Goal: Task Accomplishment & Management: Complete application form

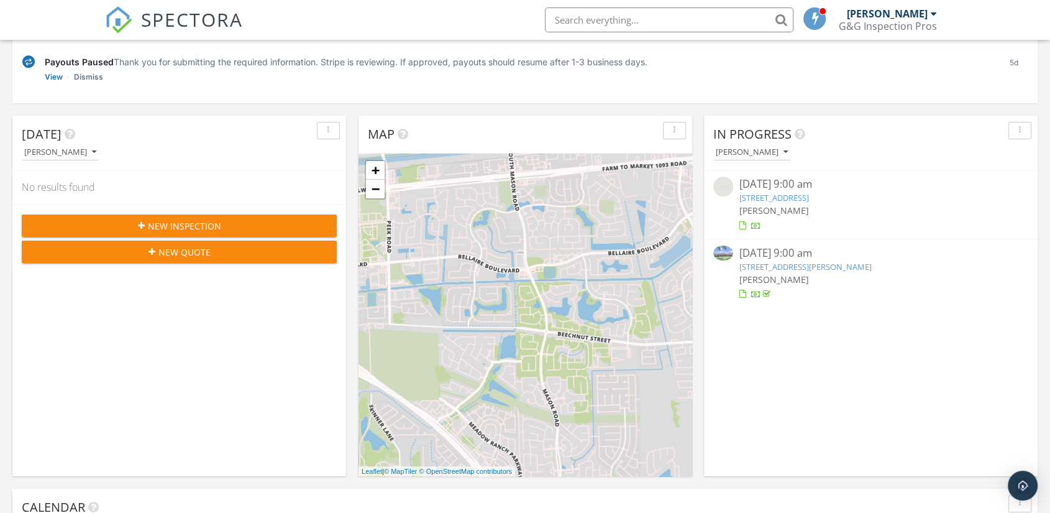
scroll to position [160, 0]
click at [197, 226] on span "New Inspection" at bounding box center [184, 225] width 73 height 13
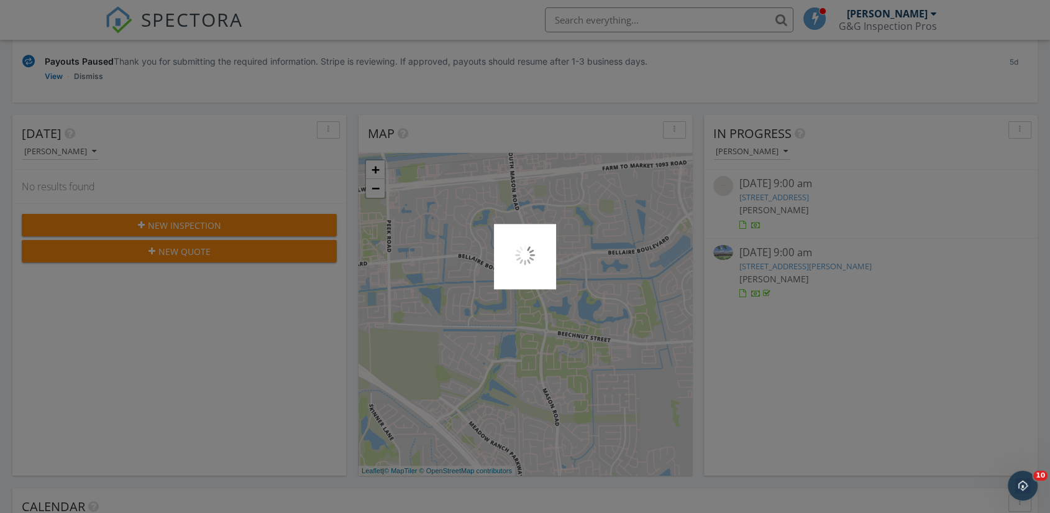
scroll to position [0, 0]
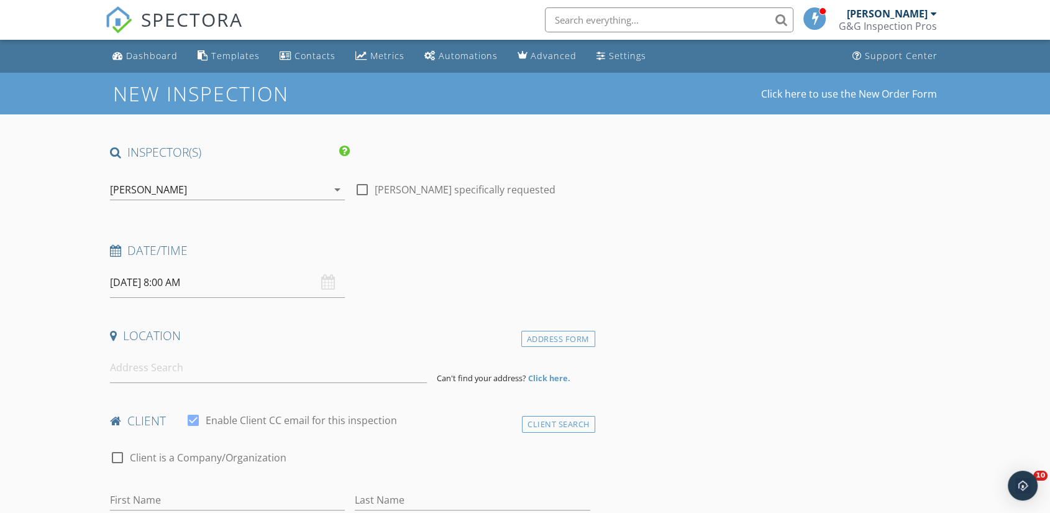
click at [172, 277] on input "[DATE] 8:00 AM" at bounding box center [227, 282] width 235 height 30
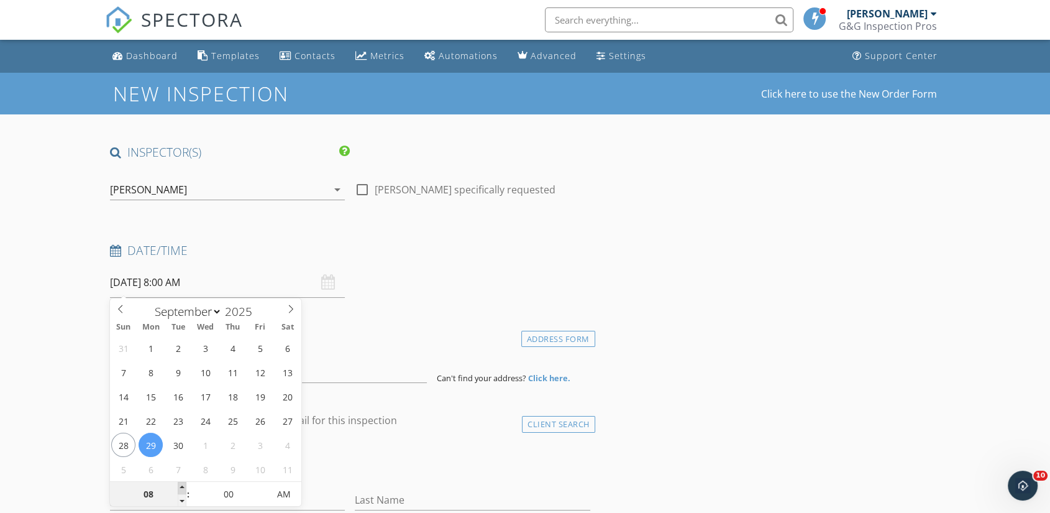
type input "09"
type input "[DATE] 9:00 AM"
click at [181, 484] on span at bounding box center [182, 488] width 9 height 12
type input "10"
type input "[DATE] 10:00 AM"
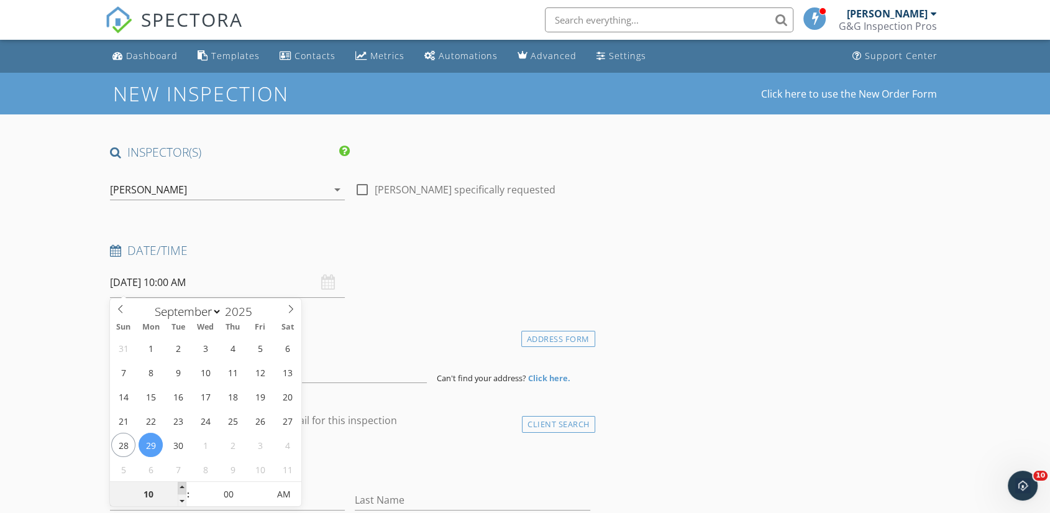
click at [181, 484] on span at bounding box center [182, 488] width 9 height 12
type input "11"
type input "[DATE] 11:00 AM"
click at [181, 484] on span at bounding box center [182, 488] width 9 height 12
type input "12"
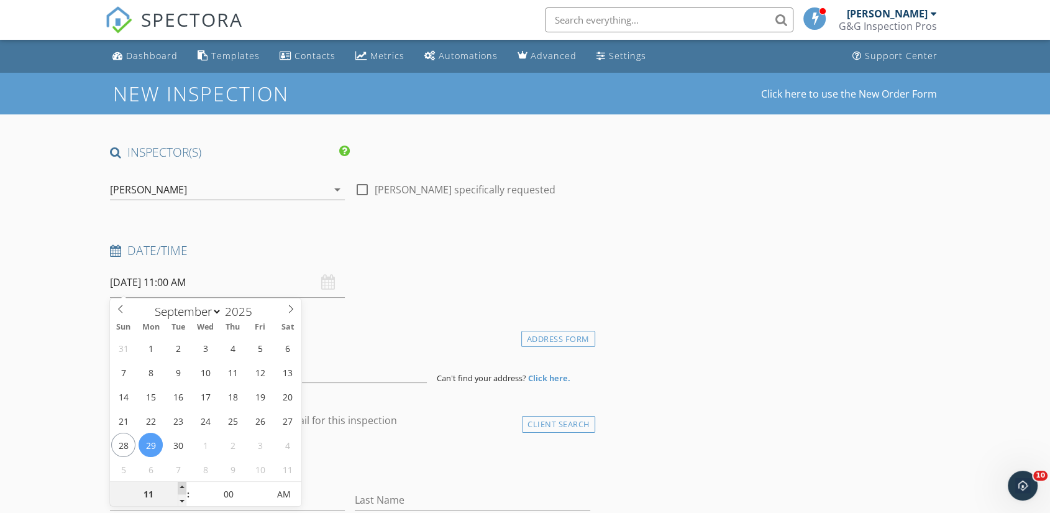
type input "[DATE] 12:00 PM"
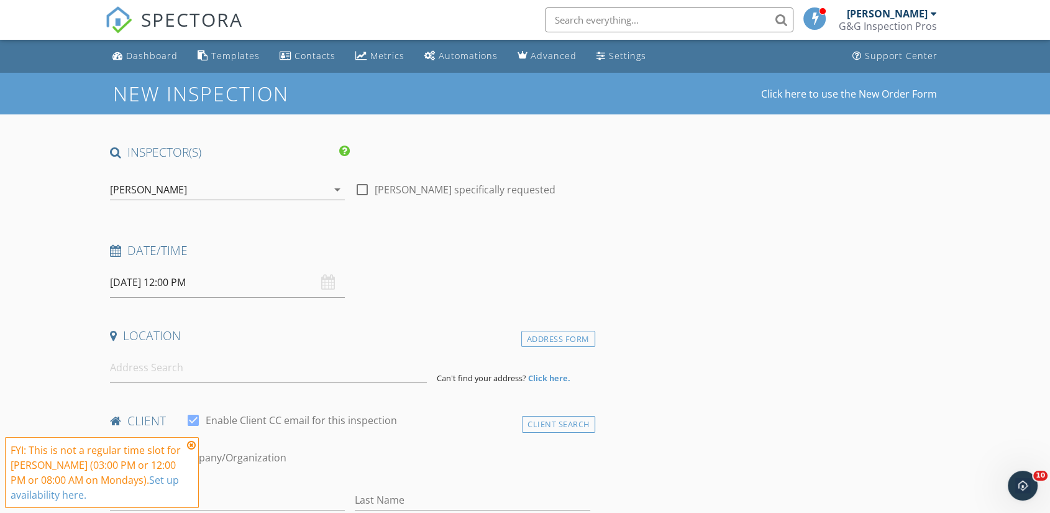
click at [408, 479] on div "check_box_outline_blank Client is a Company/Organization" at bounding box center [350, 463] width 480 height 32
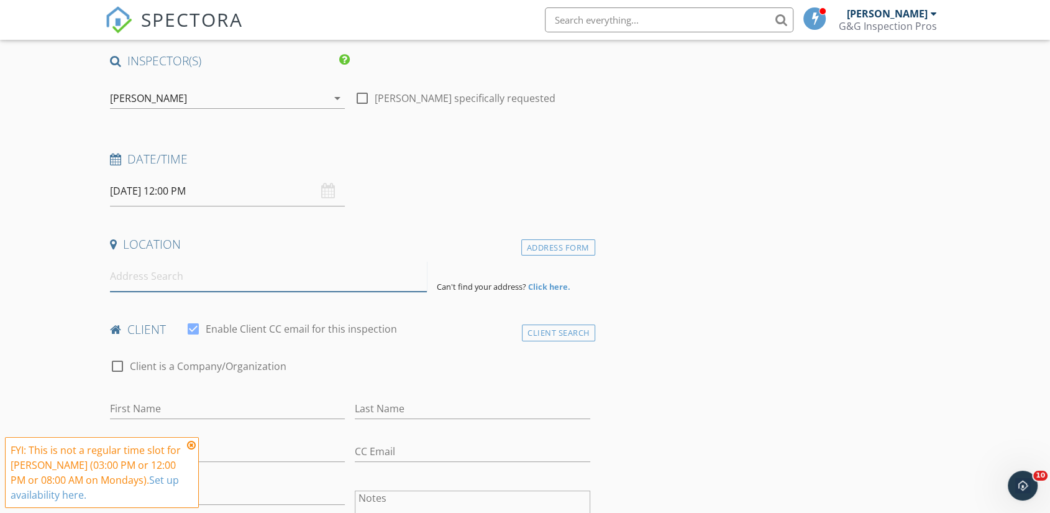
click at [169, 283] on input at bounding box center [268, 276] width 317 height 30
click at [176, 275] on input at bounding box center [268, 275] width 317 height 30
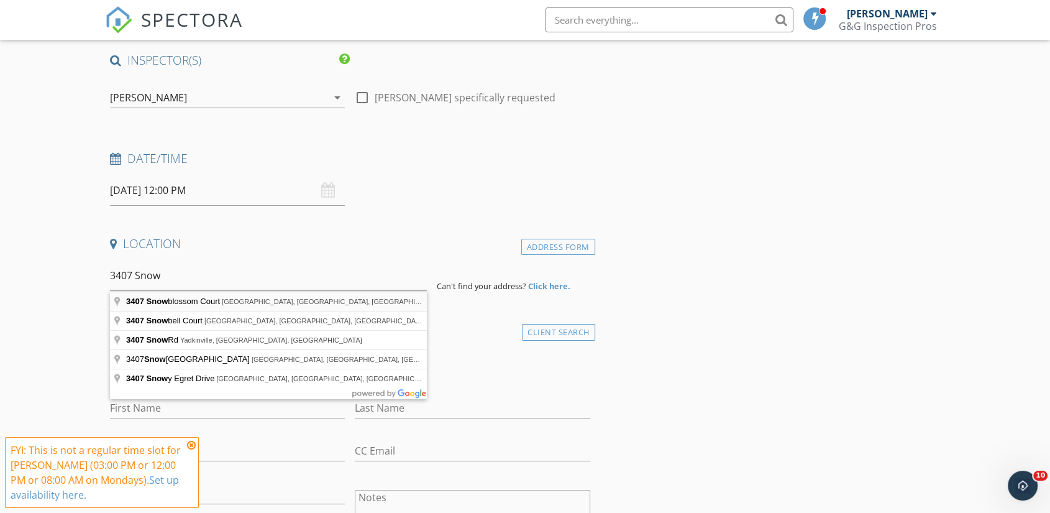
type input "[STREET_ADDRESS]"
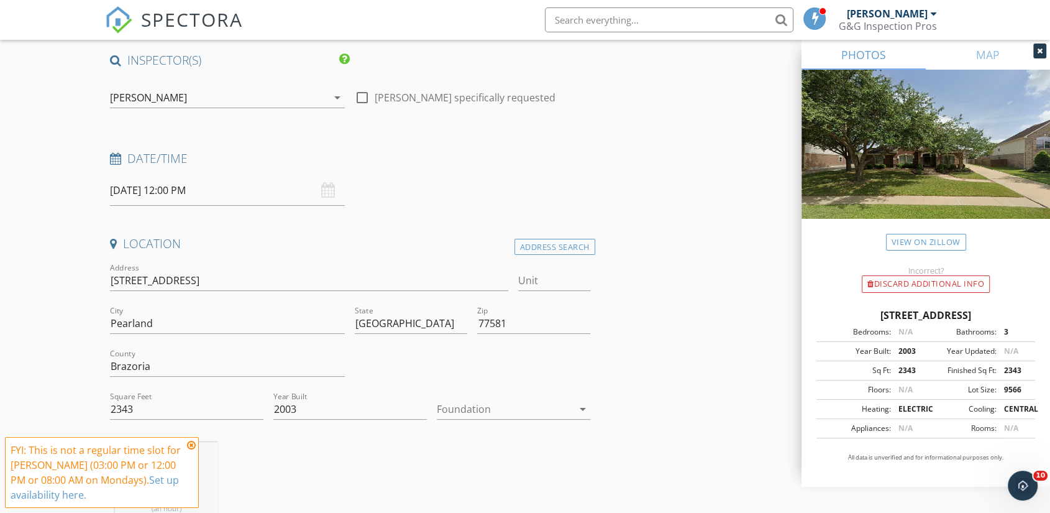
click at [524, 407] on div at bounding box center [505, 409] width 136 height 20
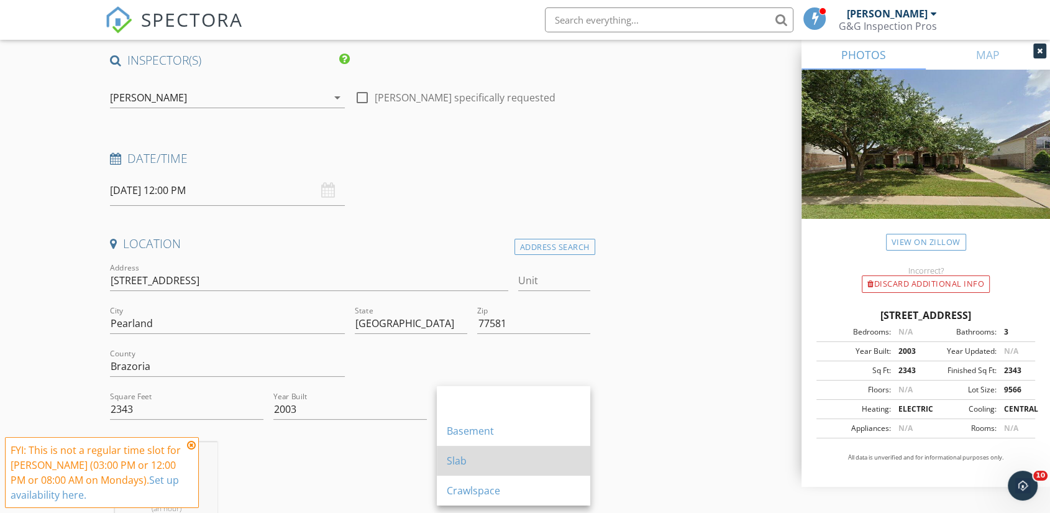
click at [462, 460] on div "Slab" at bounding box center [514, 460] width 134 height 15
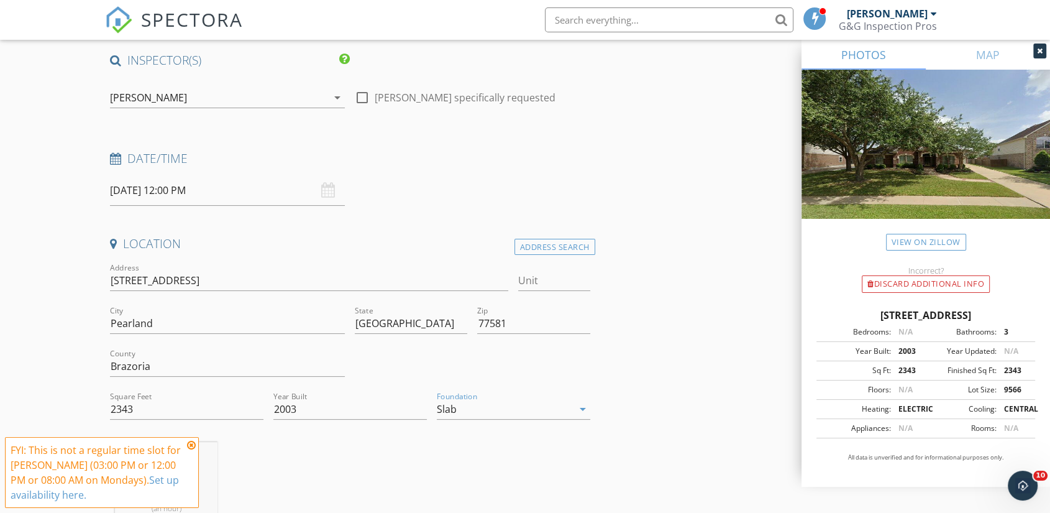
click at [189, 441] on icon at bounding box center [191, 445] width 9 height 10
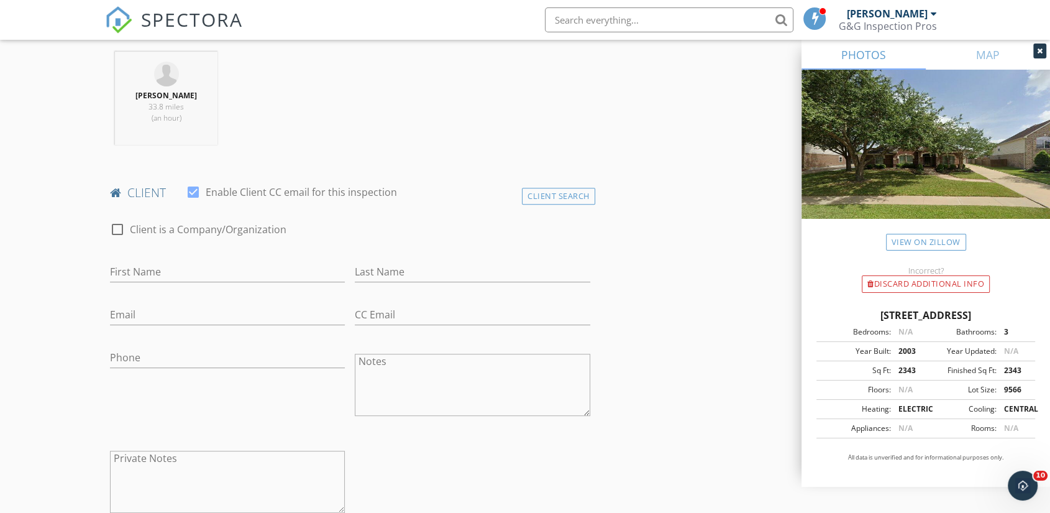
scroll to position [483, 0]
click at [168, 263] on input "First Name" at bounding box center [227, 271] width 235 height 21
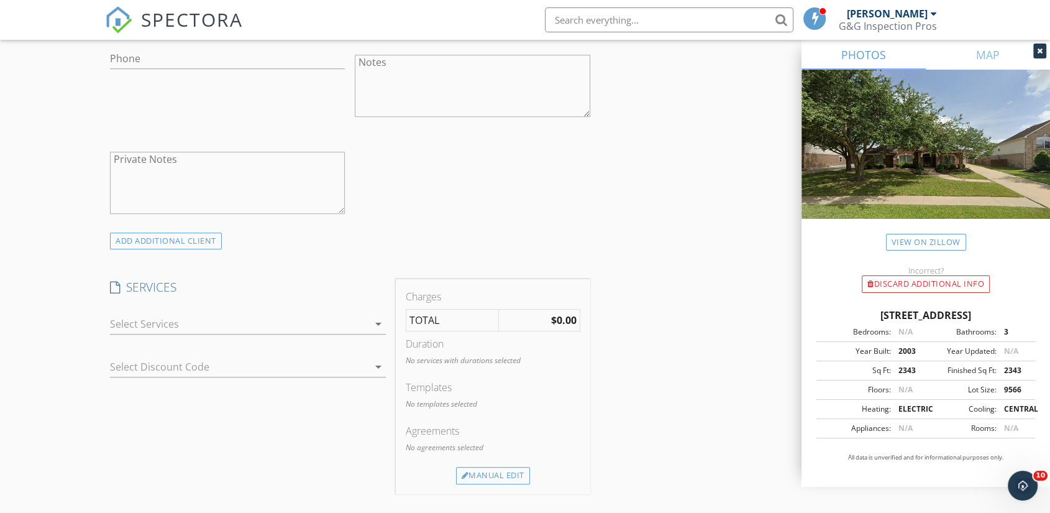
scroll to position [782, 0]
click at [374, 319] on icon "arrow_drop_down" at bounding box center [378, 323] width 15 height 15
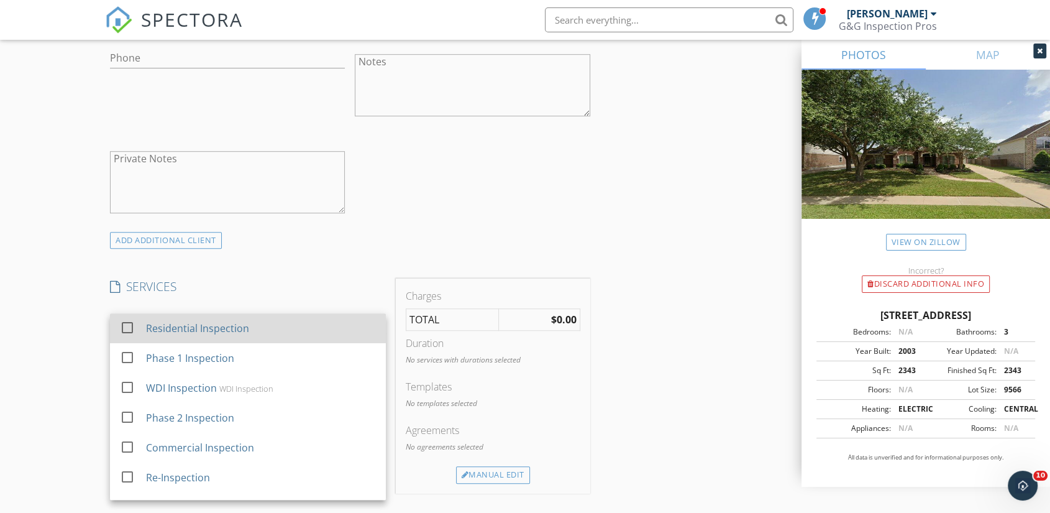
click at [136, 327] on div at bounding box center [127, 327] width 21 height 21
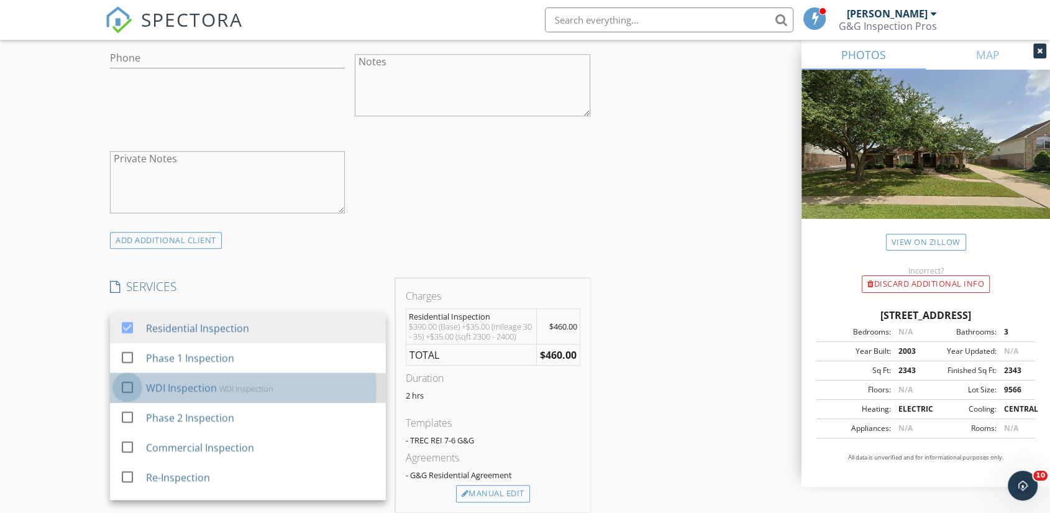
click at [134, 388] on div at bounding box center [127, 387] width 21 height 21
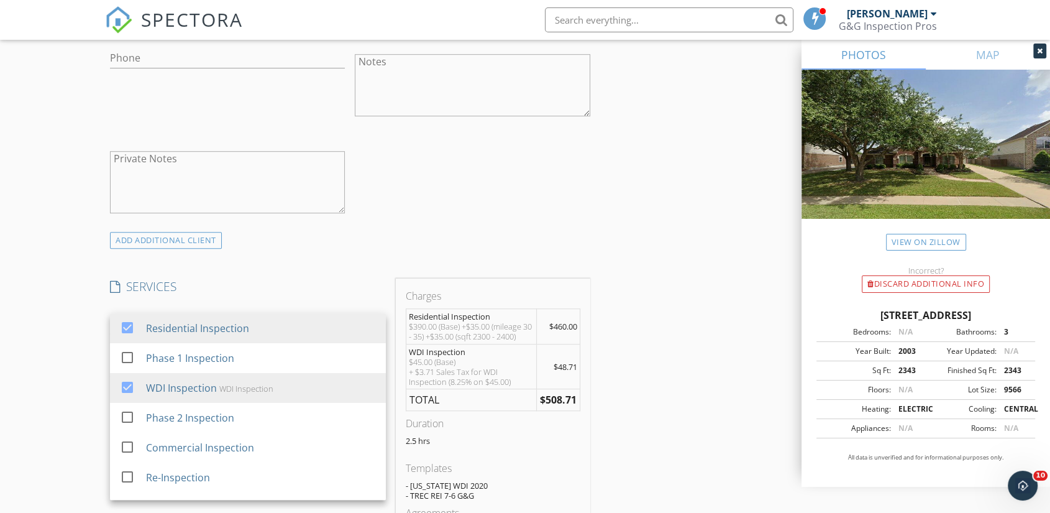
click at [685, 403] on div "INSPECTOR(S) check_box [PERSON_NAME] PRIMARY [PERSON_NAME] arrow_drop_down chec…" at bounding box center [525, 466] width 840 height 2209
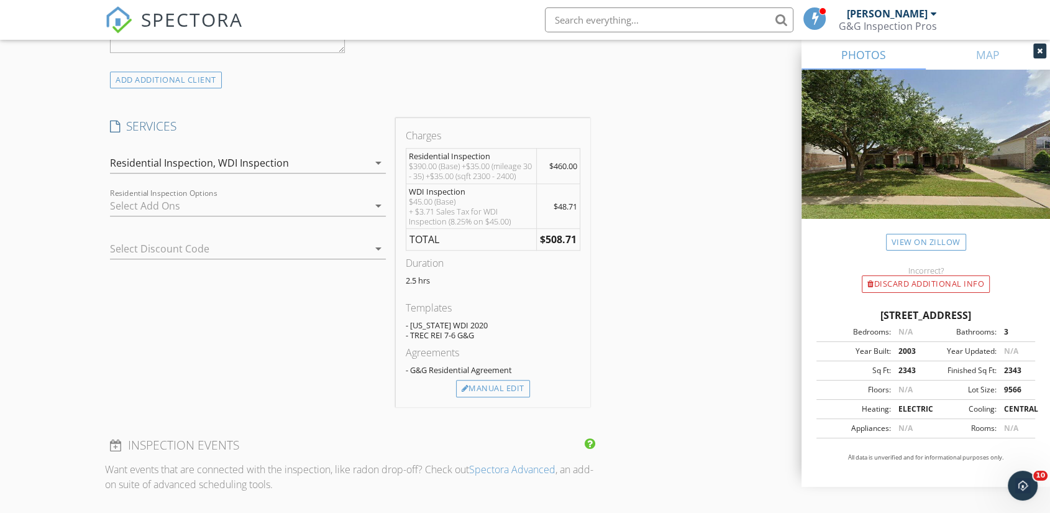
scroll to position [943, 0]
click at [507, 390] on div "Manual Edit" at bounding box center [493, 386] width 74 height 17
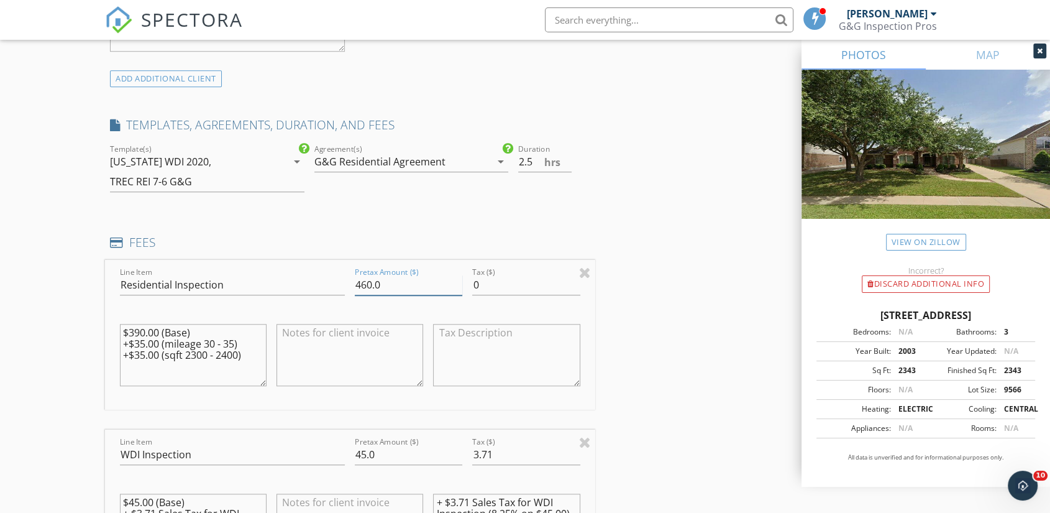
drag, startPoint x: 401, startPoint y: 267, endPoint x: 332, endPoint y: 267, distance: 68.4
click at [332, 267] on div "Line Item Residential Inspection Pretax Amount ($) 460.0 Tax ($) 0 $390.00 (Bas…" at bounding box center [350, 335] width 490 height 150
click at [707, 316] on div "INSPECTOR(S) check_box [PERSON_NAME] PRIMARY [PERSON_NAME] arrow_drop_down chec…" at bounding box center [525, 431] width 840 height 2460
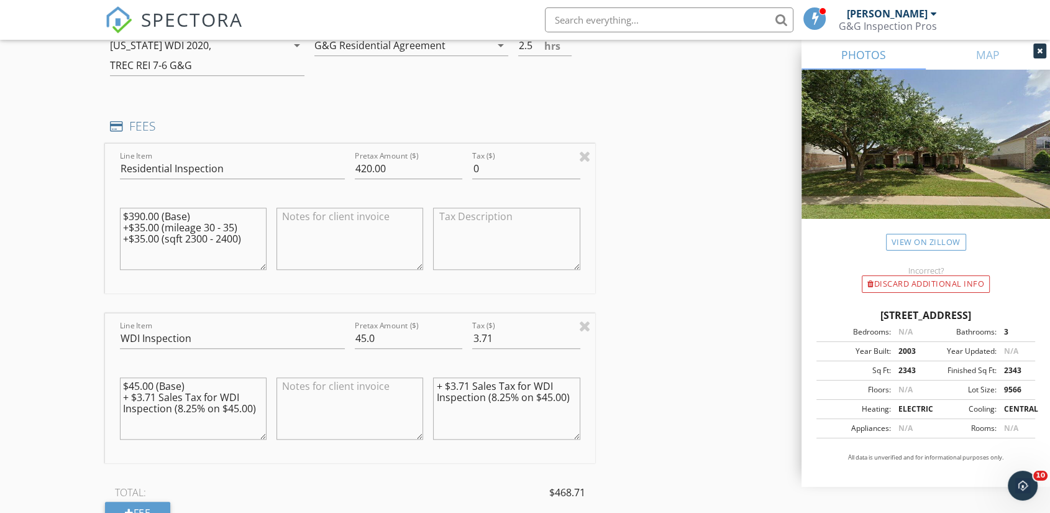
scroll to position [1059, 0]
click at [373, 159] on input "420.00" at bounding box center [409, 169] width 108 height 21
type input "430.00"
click at [684, 331] on div "INSPECTOR(S) check_box [PERSON_NAME] PRIMARY [PERSON_NAME] arrow_drop_down chec…" at bounding box center [525, 315] width 840 height 2460
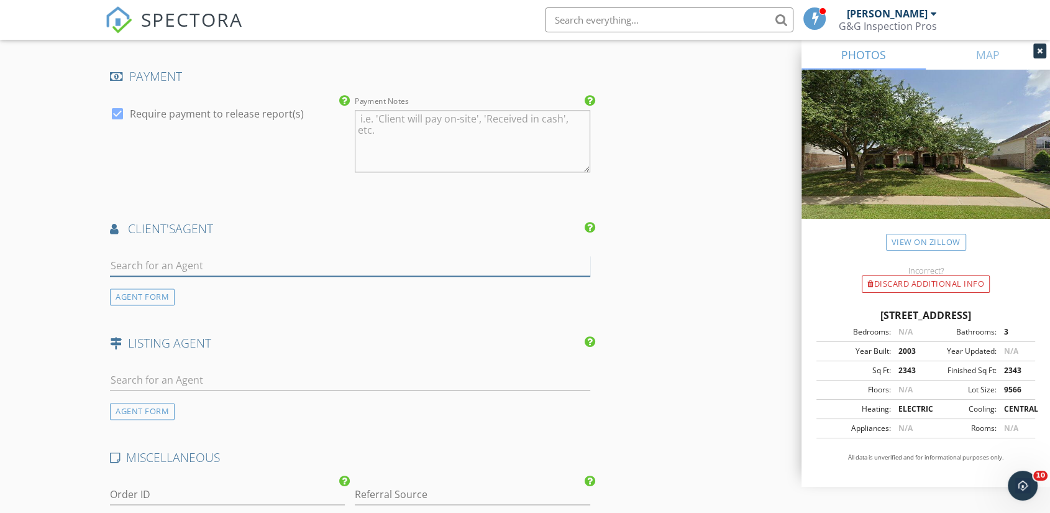
scroll to position [1657, 0]
click at [176, 255] on input "text" at bounding box center [350, 265] width 480 height 21
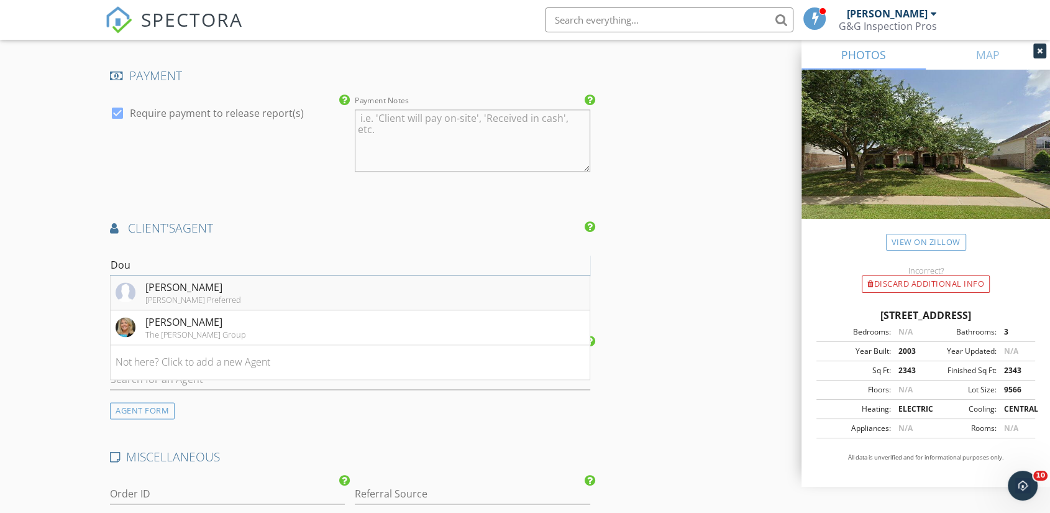
type input "Dou"
click at [144, 280] on div "[PERSON_NAME] [PERSON_NAME] Preferred" at bounding box center [179, 292] width 126 height 25
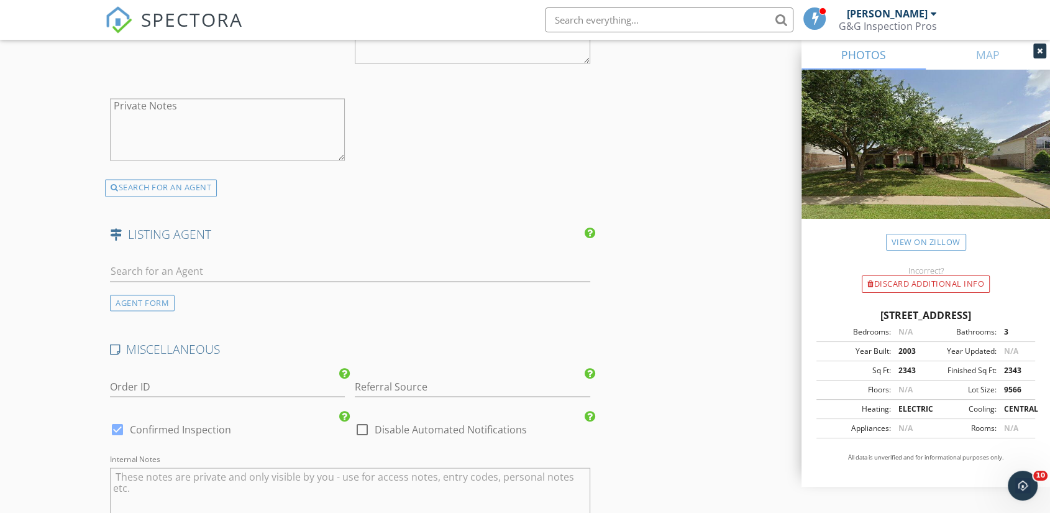
scroll to position [2048, 0]
click at [140, 294] on div "AGENT FORM" at bounding box center [142, 302] width 65 height 17
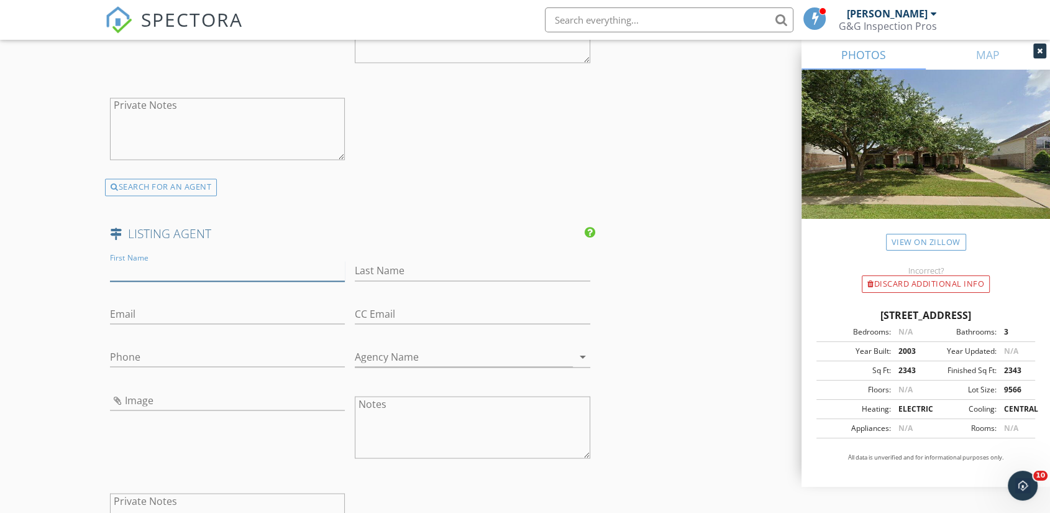
click at [161, 260] on input "First Name" at bounding box center [227, 270] width 235 height 21
paste input "[PERSON_NAME]"
type input "[PERSON_NAME]"
click at [421, 260] on input "Last Name" at bounding box center [472, 270] width 235 height 21
paste input "[PERSON_NAME]"
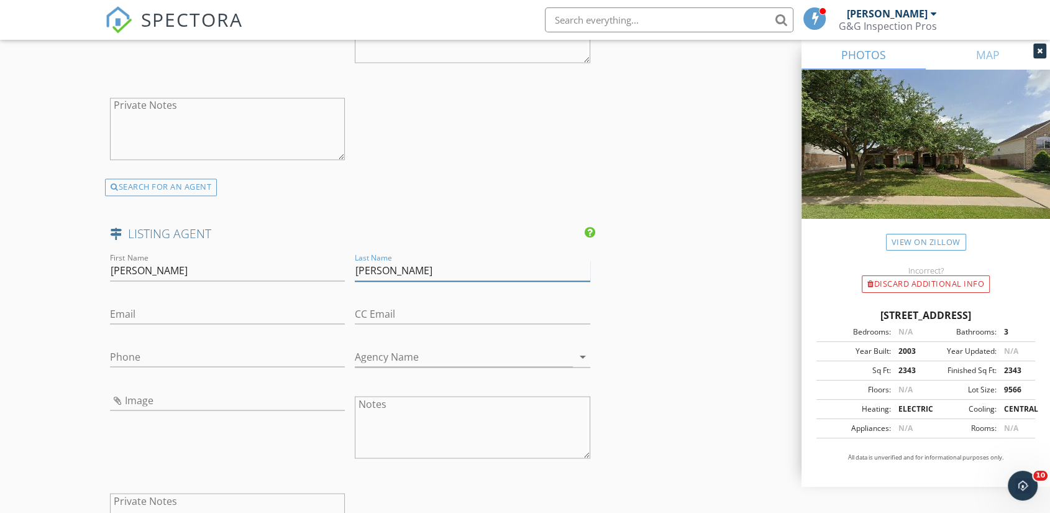
type input "[PERSON_NAME]"
type input "[PHONE_NUMBER]"
click at [418, 339] on div "Agency Name arrow_drop_down" at bounding box center [472, 359] width 235 height 41
click at [385, 346] on input "Agency Name" at bounding box center [464, 356] width 218 height 21
paste input "[PERSON_NAME] & Co Realty,LLC"
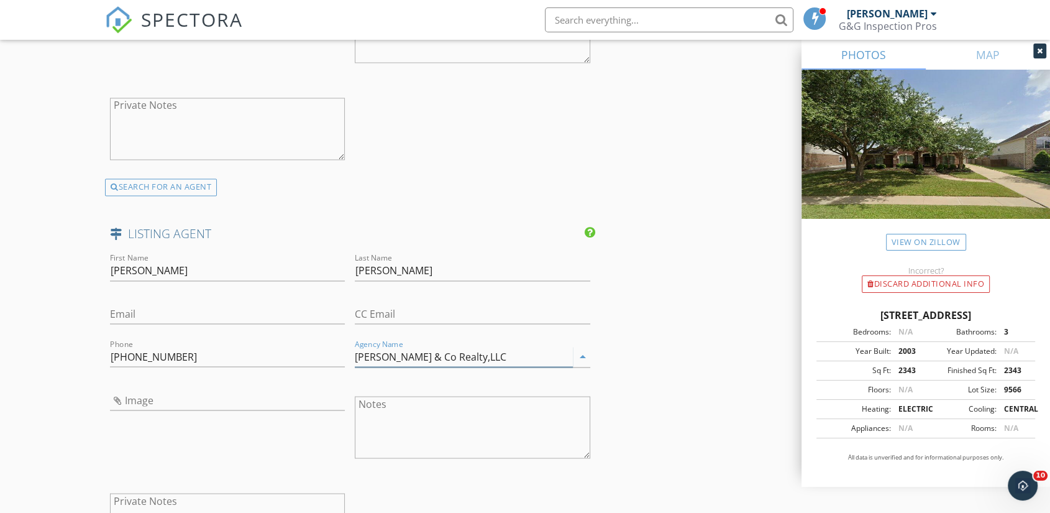
type input "[PERSON_NAME] & Co Realty,LLC"
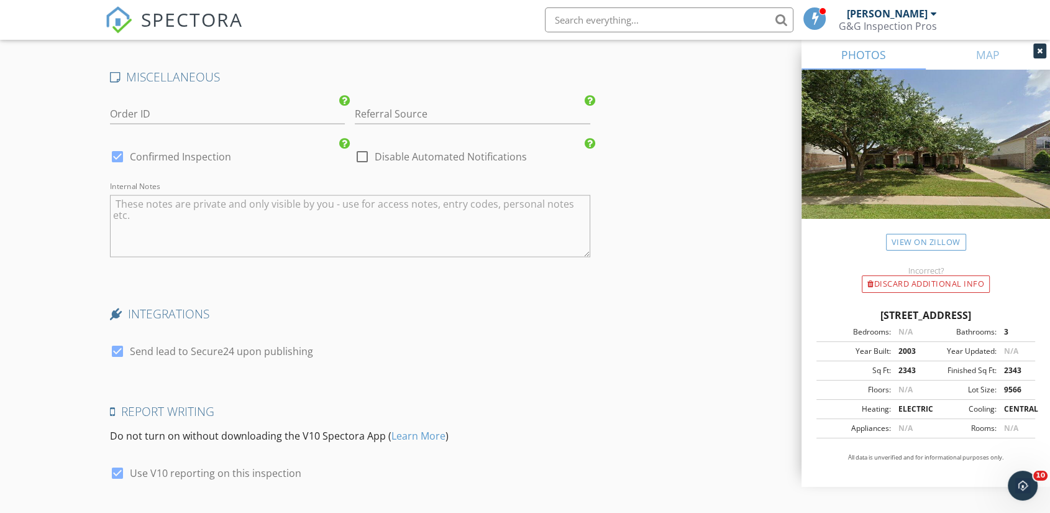
scroll to position [2600, 0]
click at [117, 341] on div at bounding box center [117, 351] width 21 height 21
checkbox input "false"
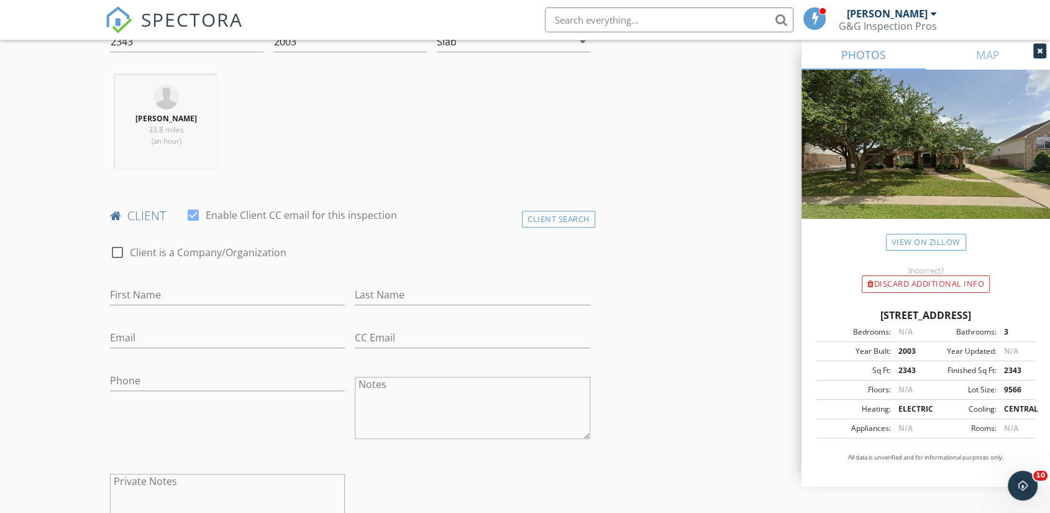
scroll to position [460, 0]
click at [131, 287] on input "First Name" at bounding box center [227, 294] width 235 height 21
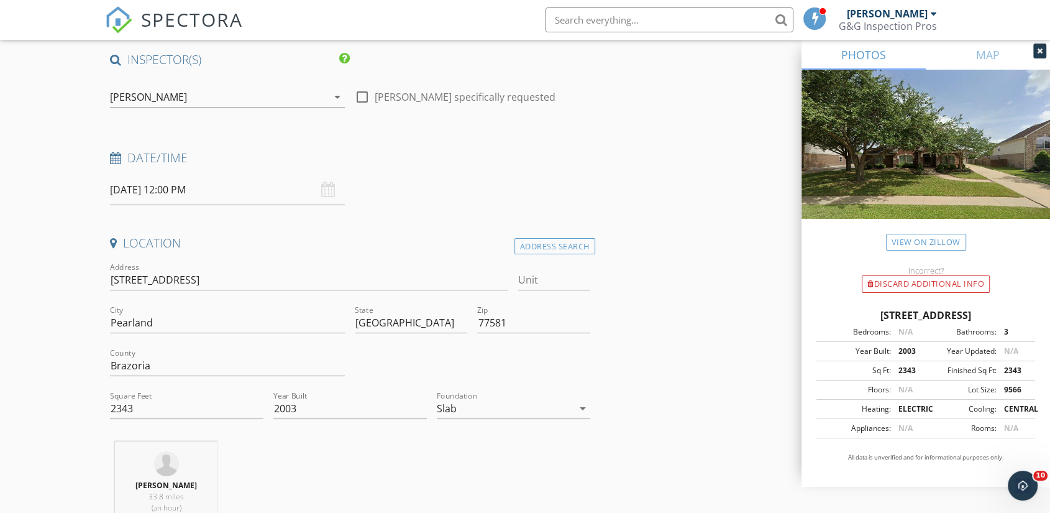
scroll to position [0, 0]
